Goal: Navigation & Orientation: Find specific page/section

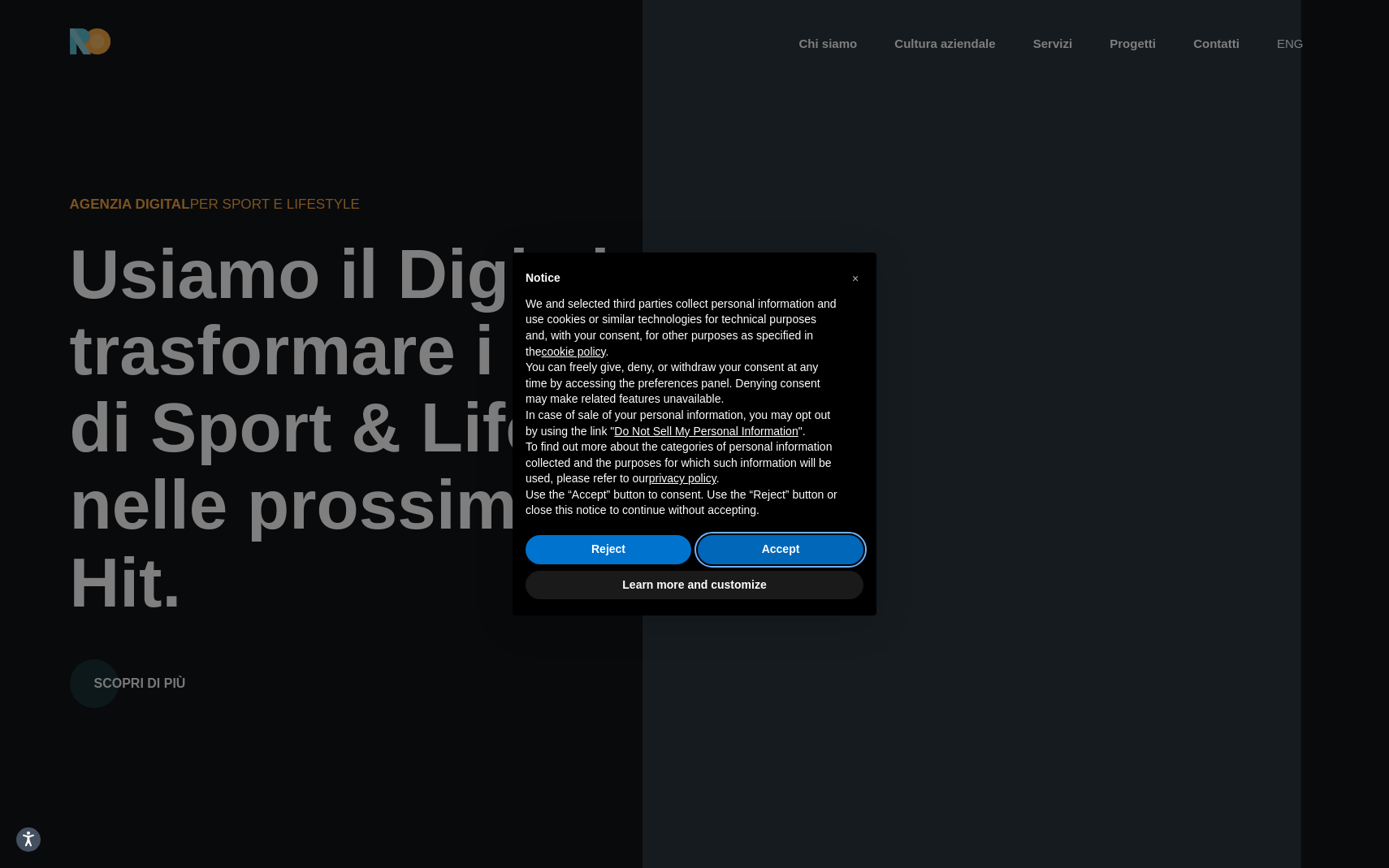
click at [722, 546] on button "Accept" at bounding box center [780, 549] width 166 height 29
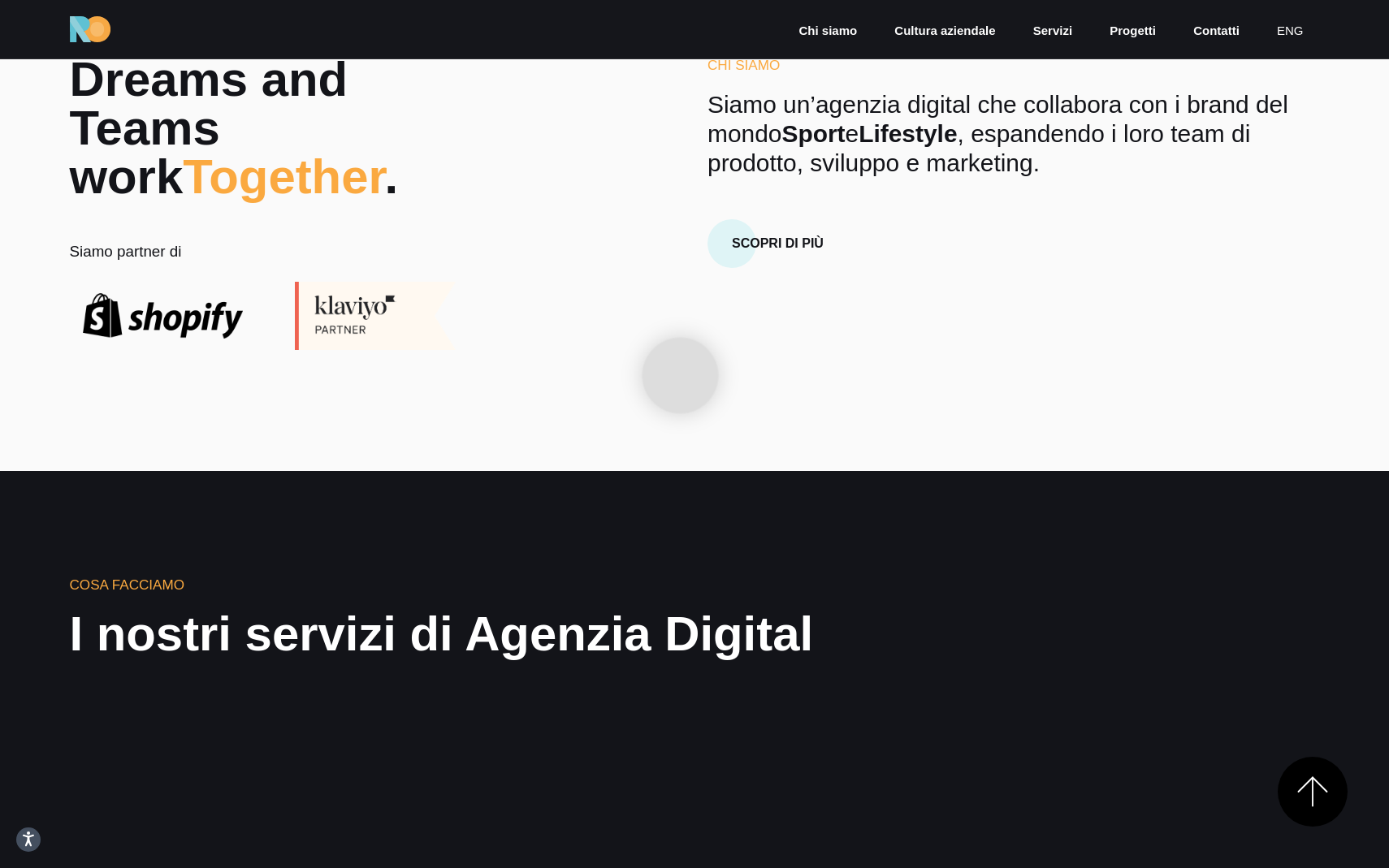
scroll to position [938, 0]
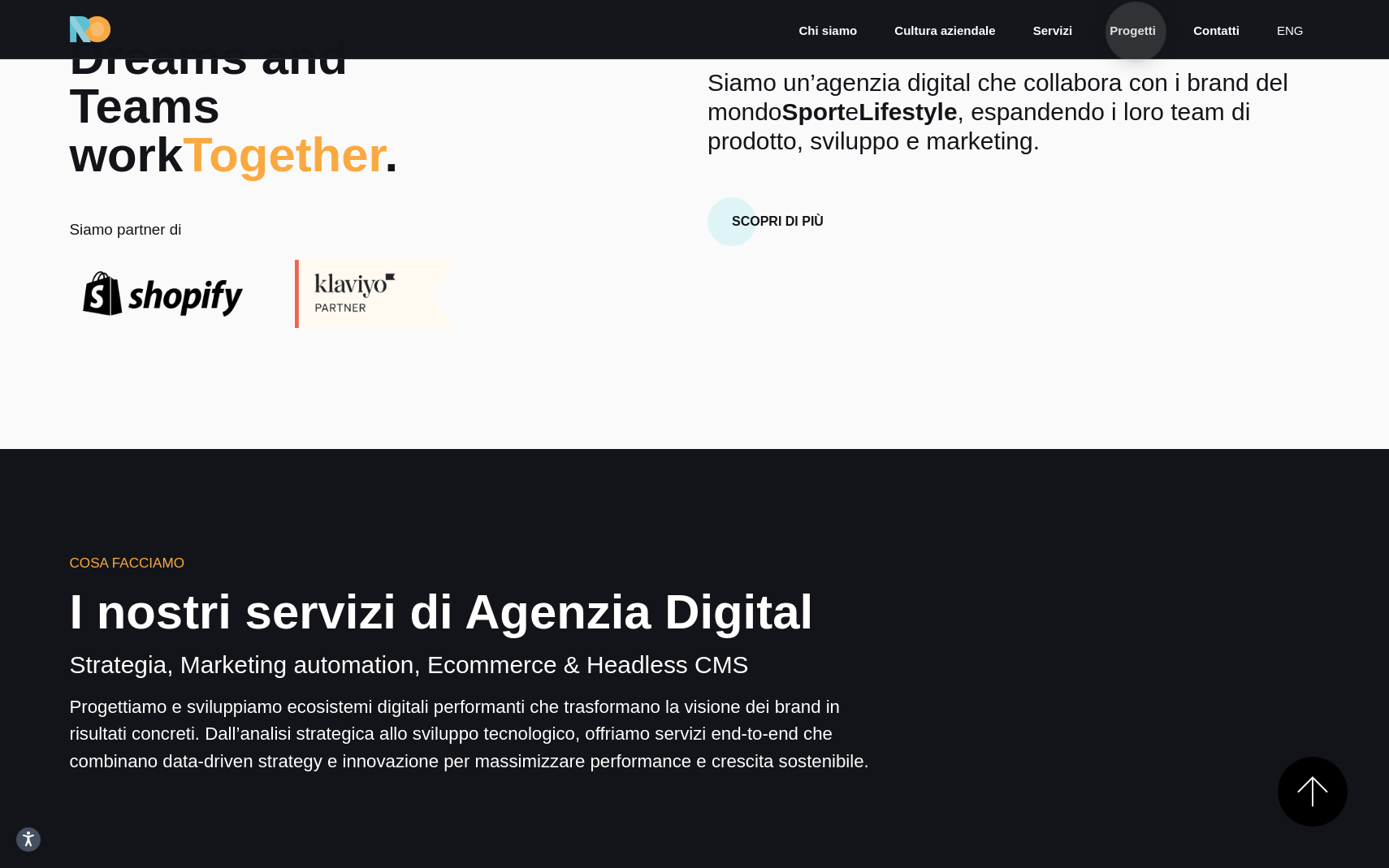
click at [1135, 32] on link "Progetti" at bounding box center [1133, 31] width 50 height 19
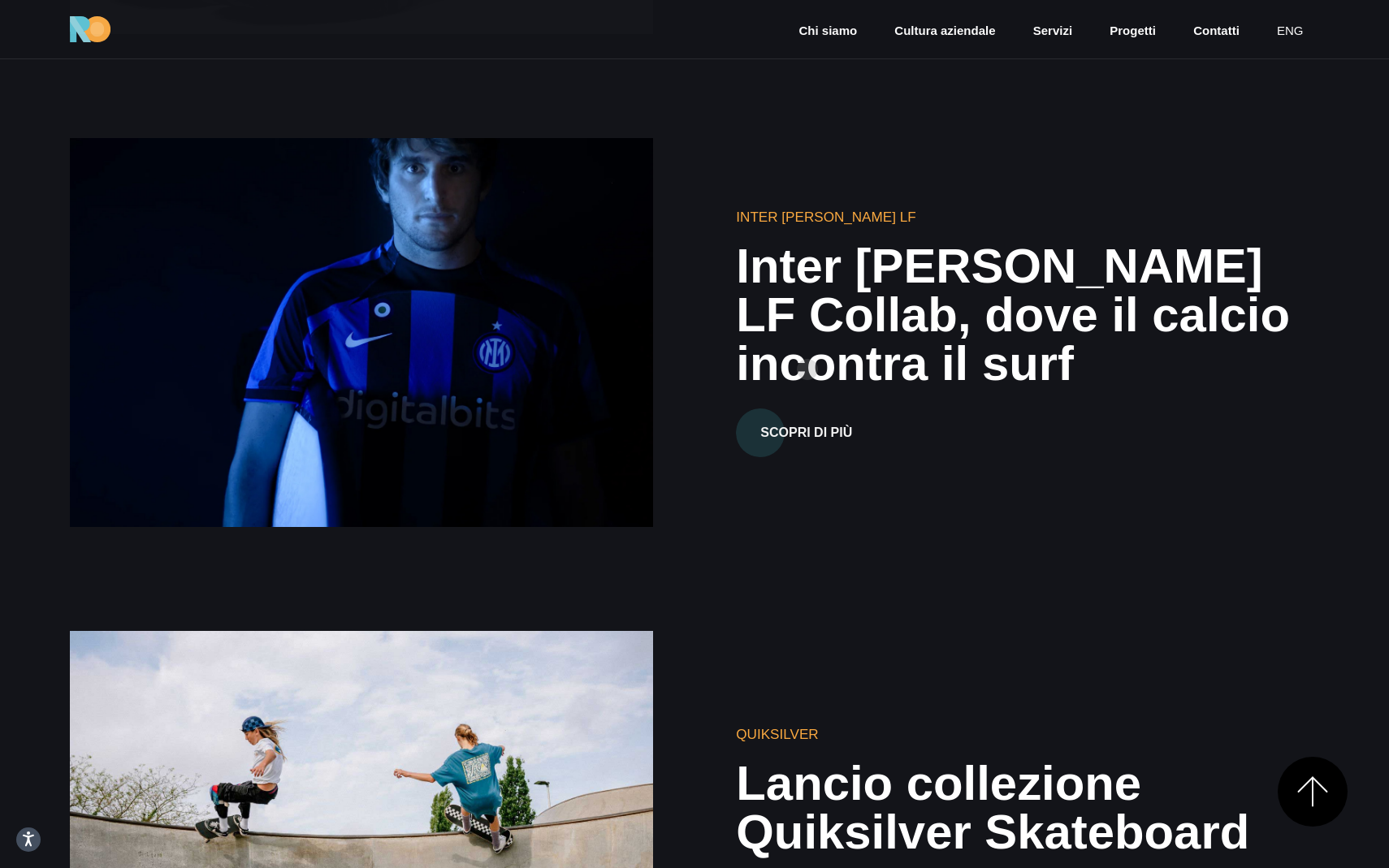
scroll to position [2154, 0]
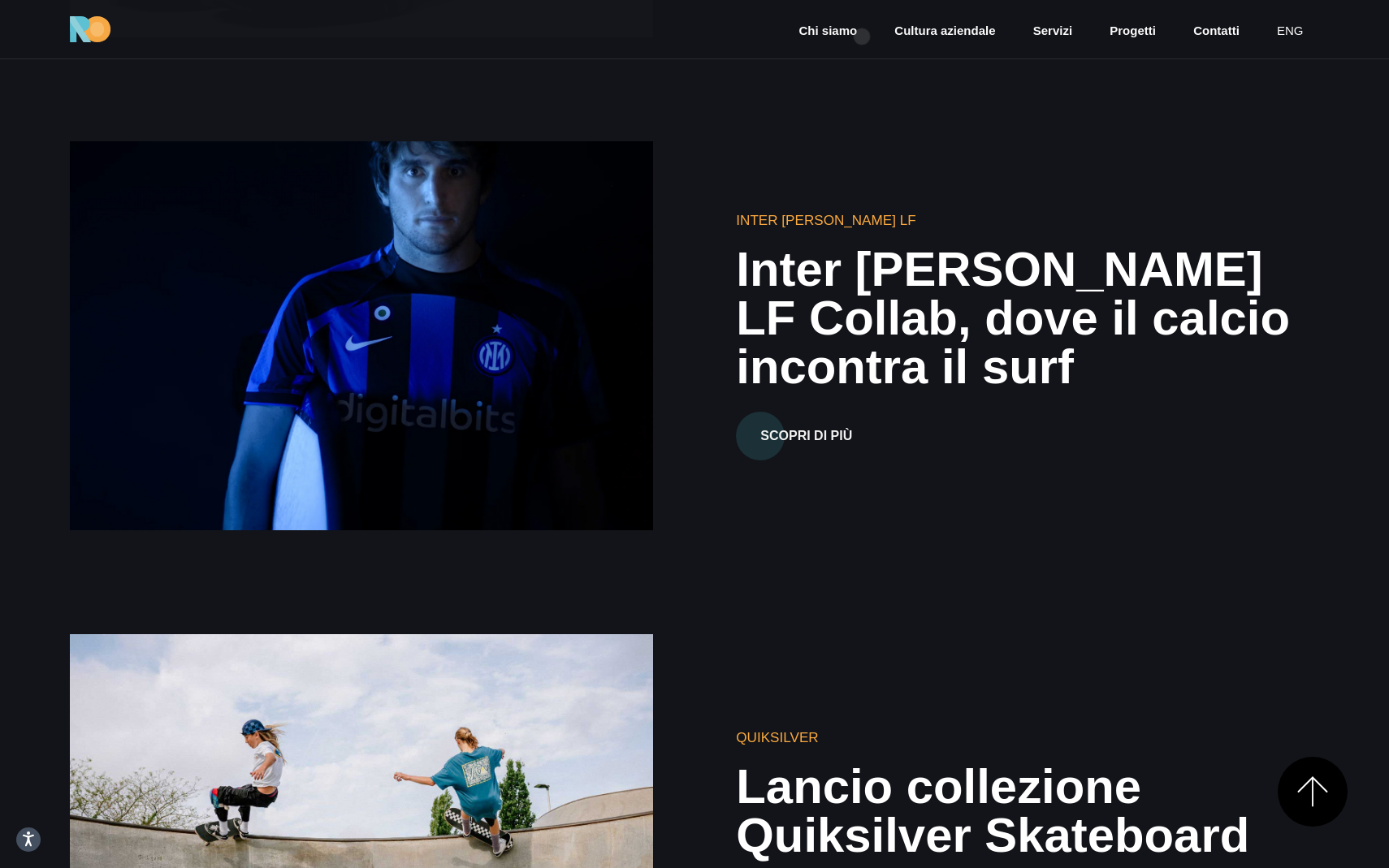
click at [862, 36] on ul "Chi siamo Cultura aziendale Servizi Progetti Contatti eng" at bounding box center [1050, 29] width 537 height 27
click at [1067, 27] on link "Servizi" at bounding box center [1052, 31] width 42 height 19
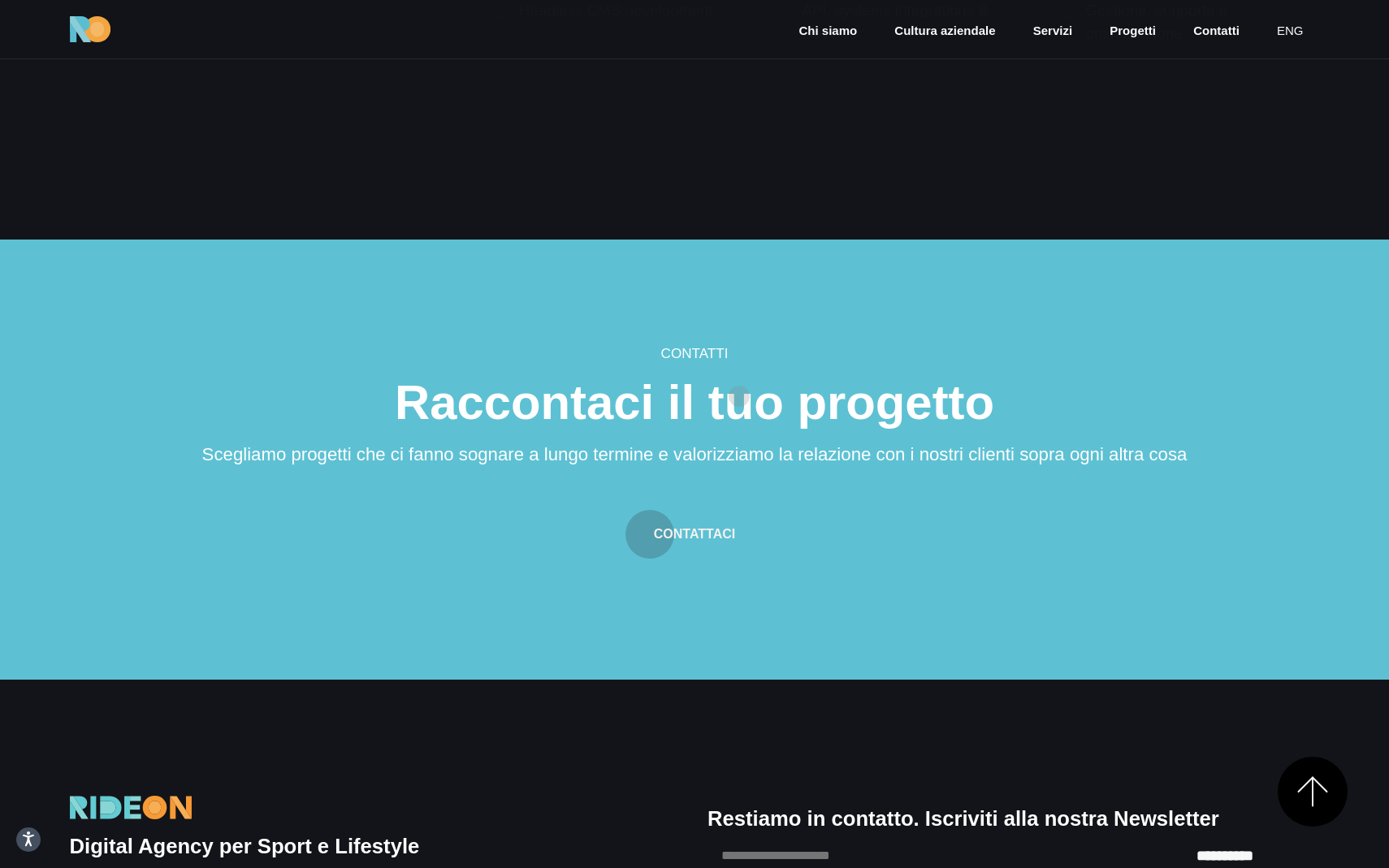
scroll to position [2912, 0]
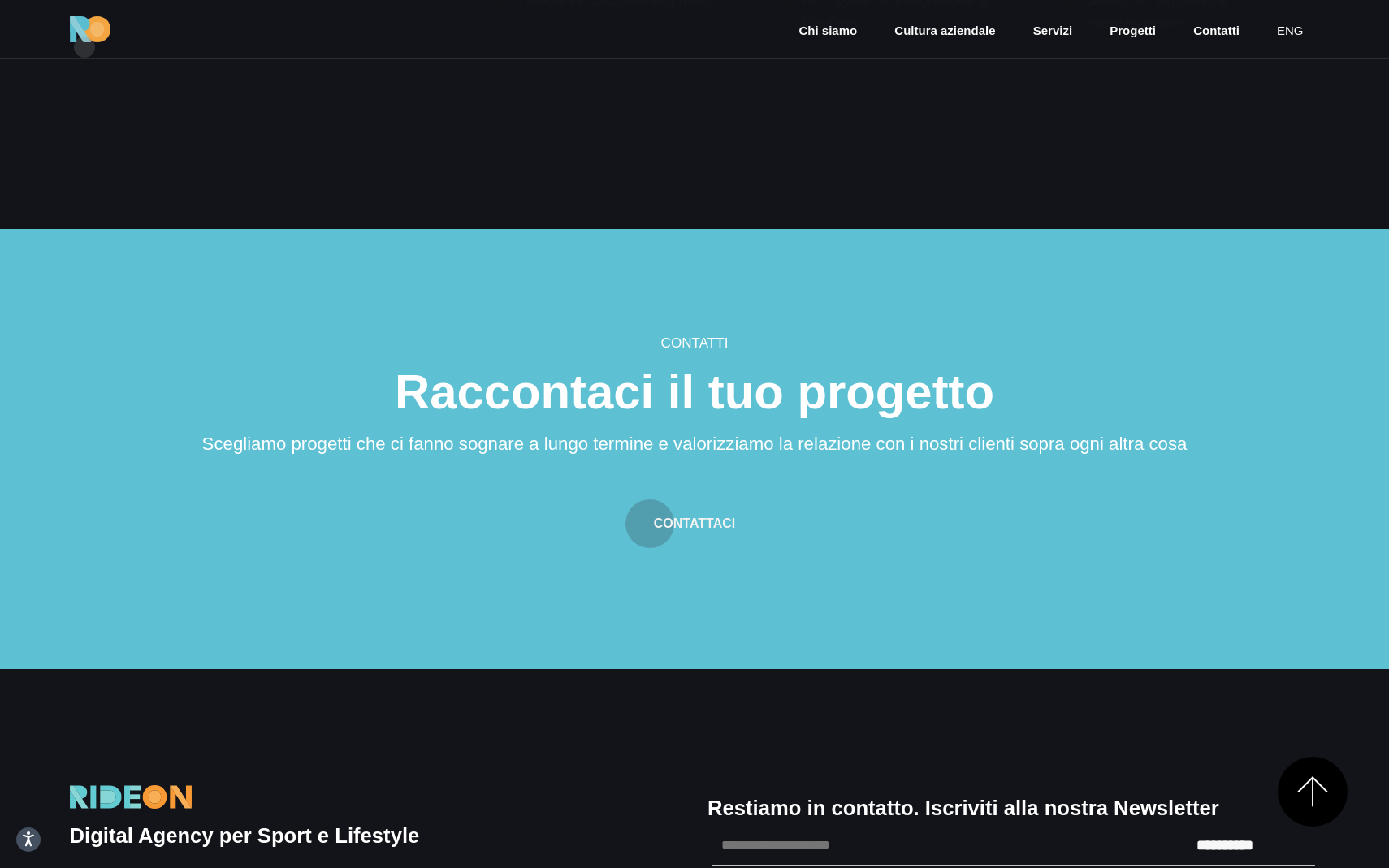
click at [91, 35] on img at bounding box center [90, 29] width 41 height 26
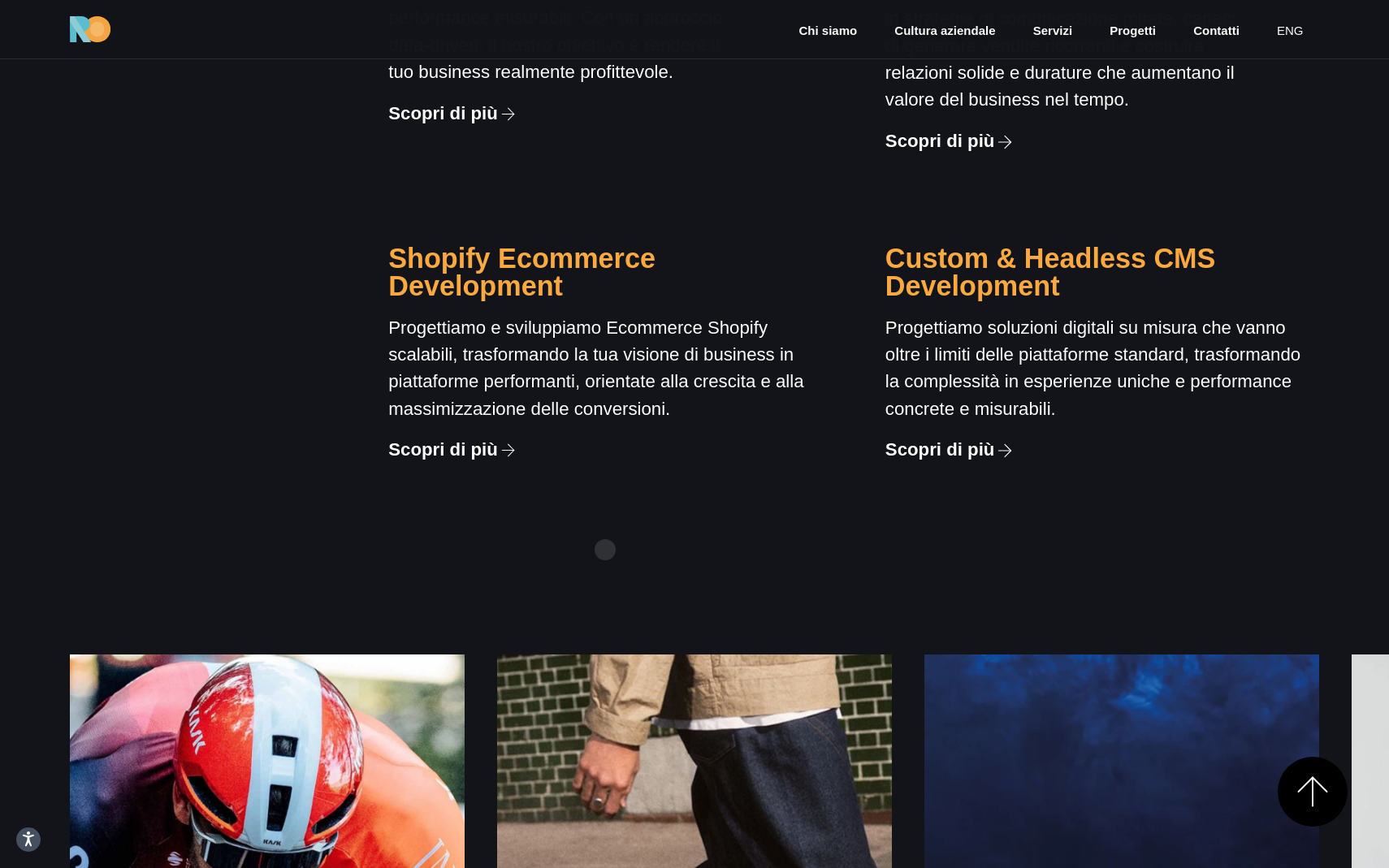
scroll to position [2020, 0]
